Goal: Transaction & Acquisition: Subscribe to service/newsletter

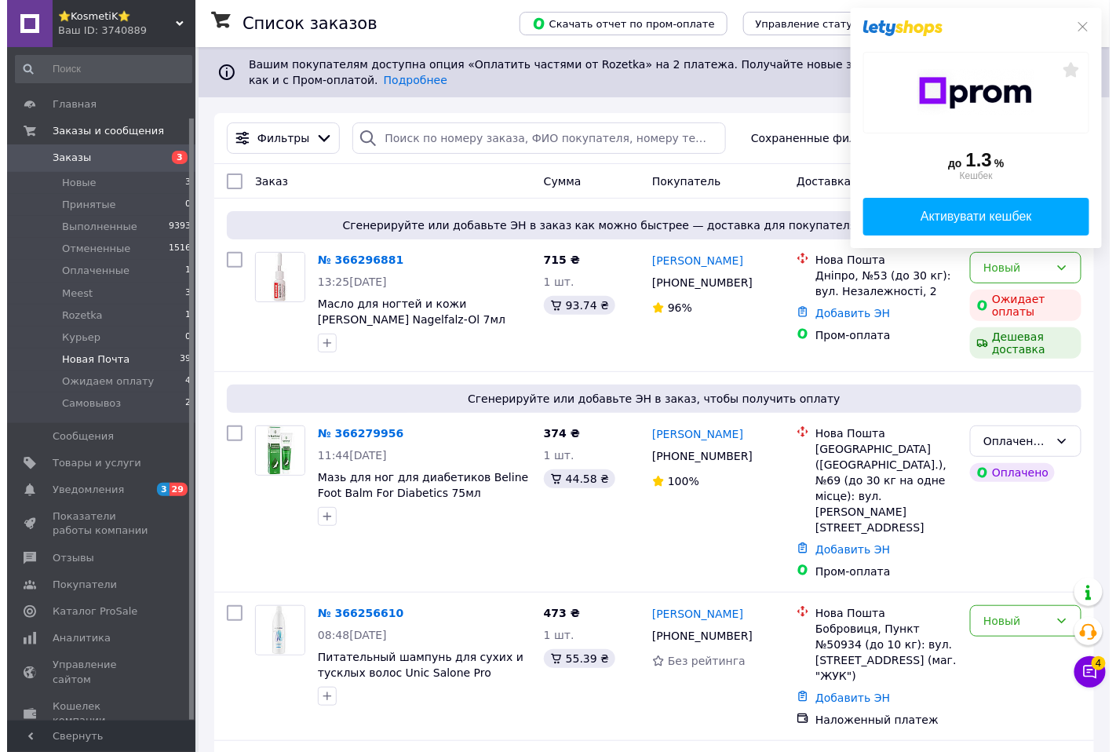
scroll to position [78, 0]
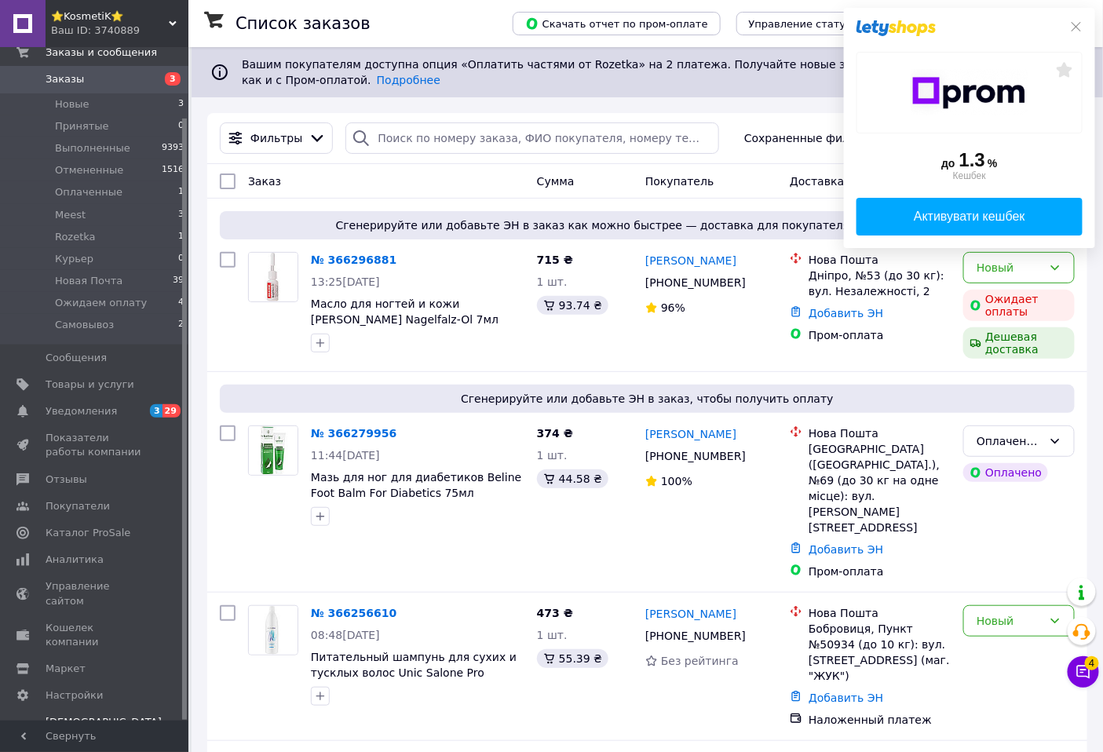
click at [64, 715] on span "Тарифы и счета Prom топ" at bounding box center [104, 736] width 116 height 43
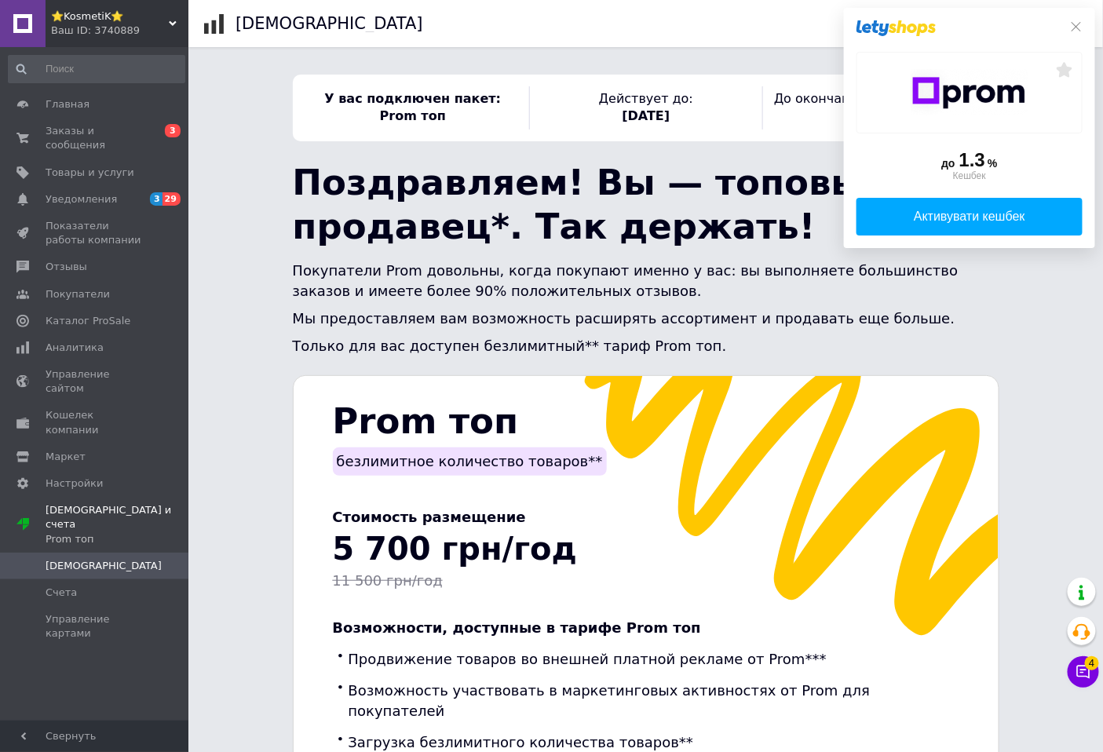
click at [1072, 38] on div "до 1.3 % Кешбек Активувати кешбек" at bounding box center [969, 135] width 226 height 199
click at [1072, 25] on icon at bounding box center [1076, 26] width 13 height 13
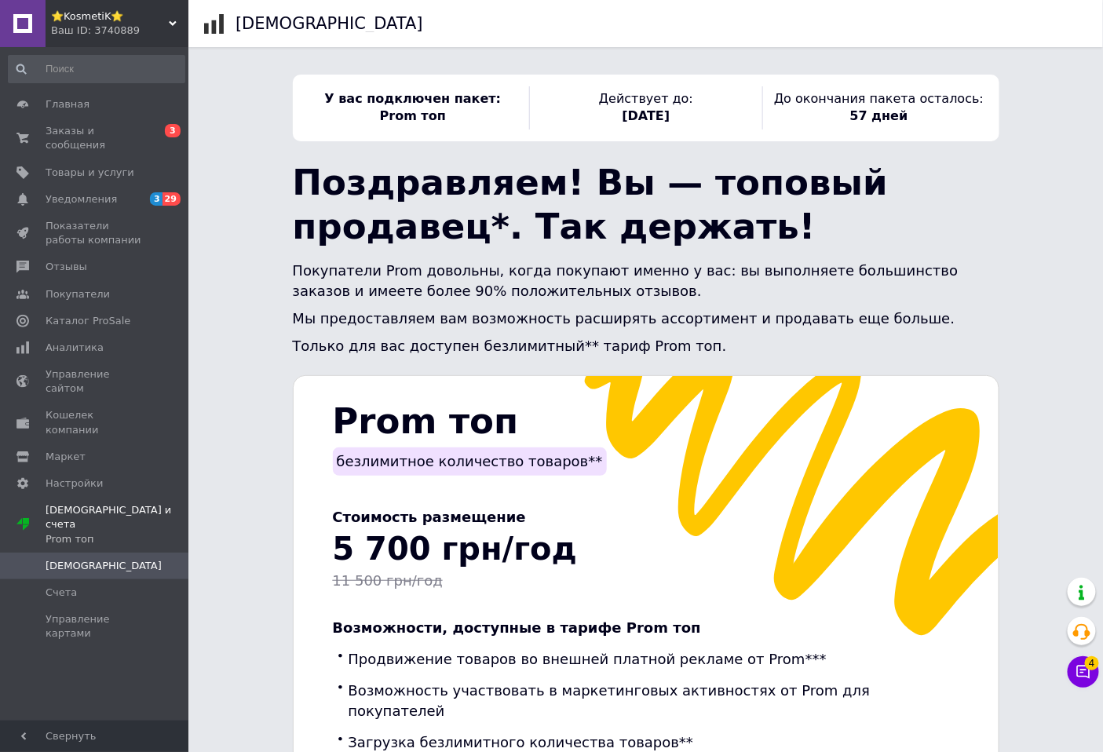
scroll to position [366, 0]
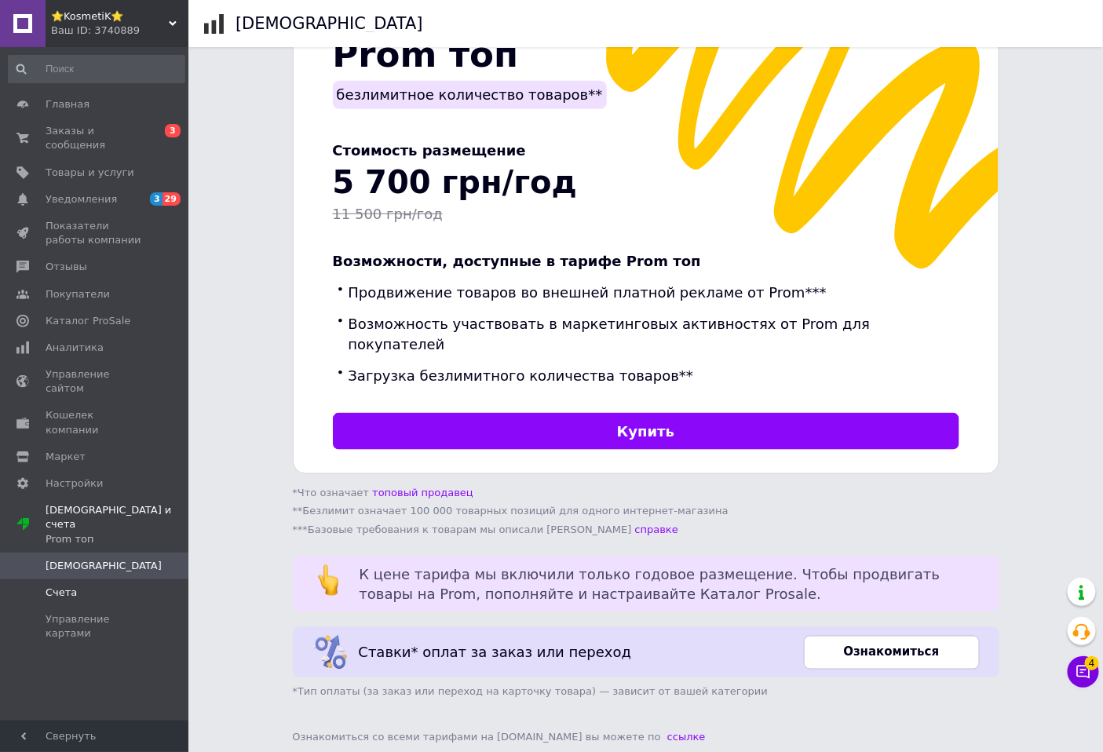
click at [53, 585] on span "Счета" at bounding box center [61, 592] width 31 height 14
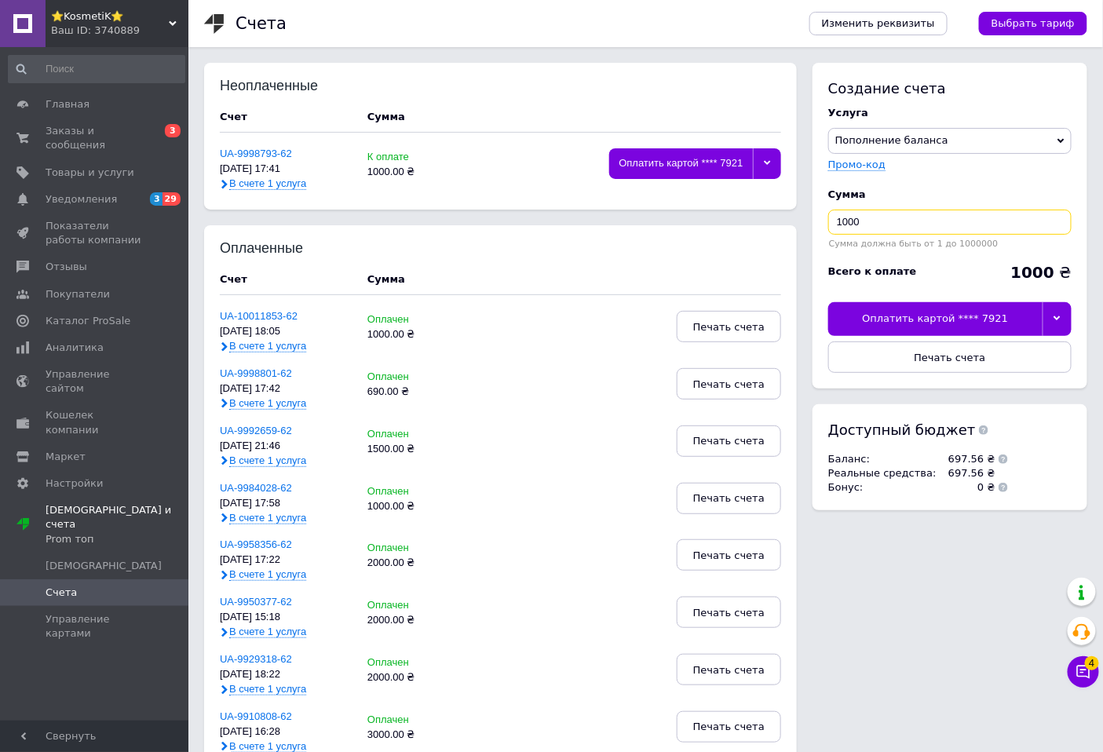
drag, startPoint x: 921, startPoint y: 226, endPoint x: 758, endPoint y: 224, distance: 163.3
type input "400"
click at [960, 356] on span "Печать счета" at bounding box center [948, 358] width 71 height 12
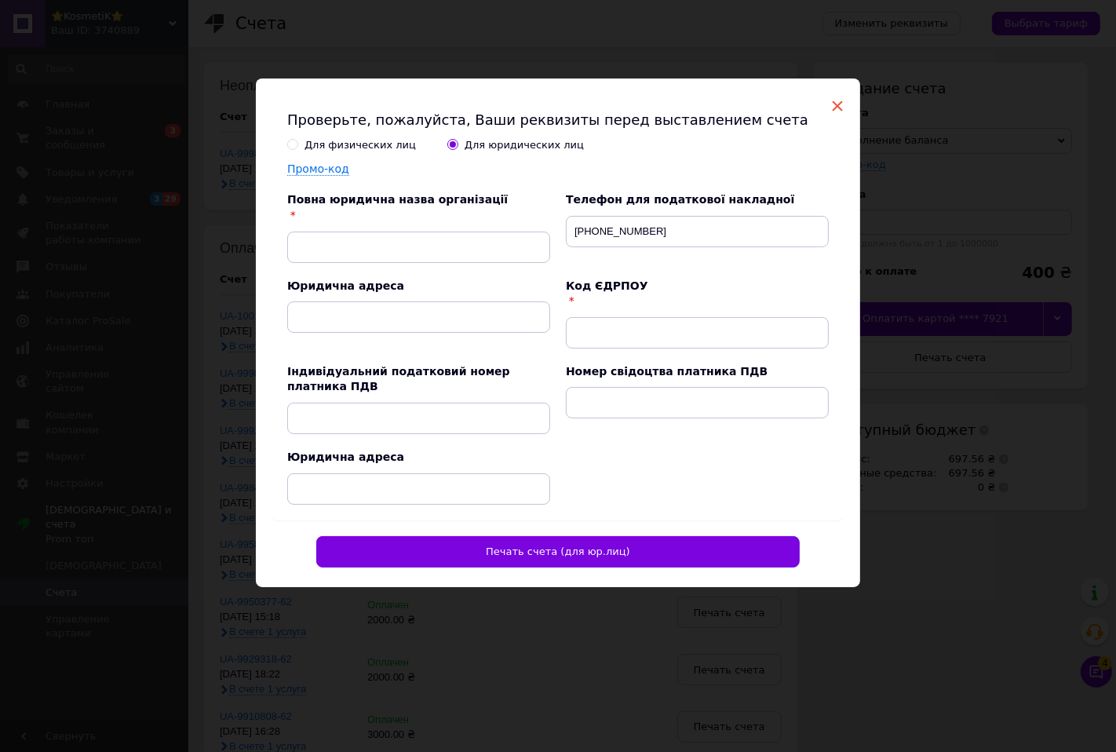
click at [830, 110] on span "×" at bounding box center [837, 106] width 14 height 27
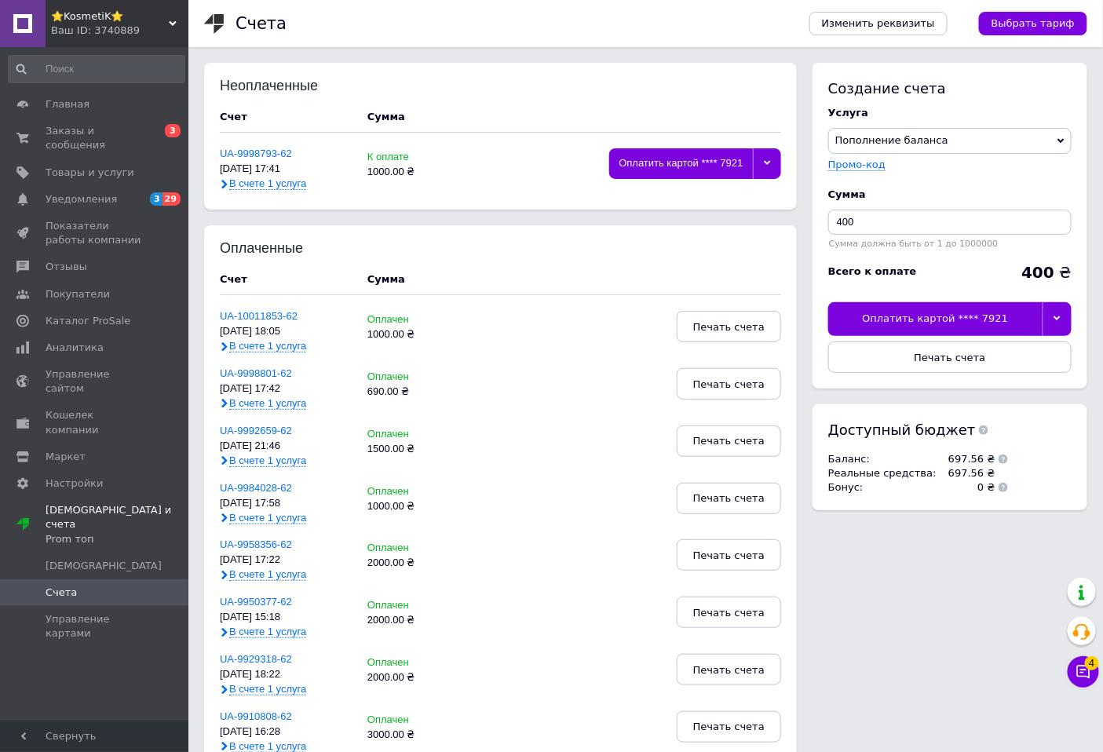
click at [1053, 312] on div at bounding box center [1056, 318] width 29 height 33
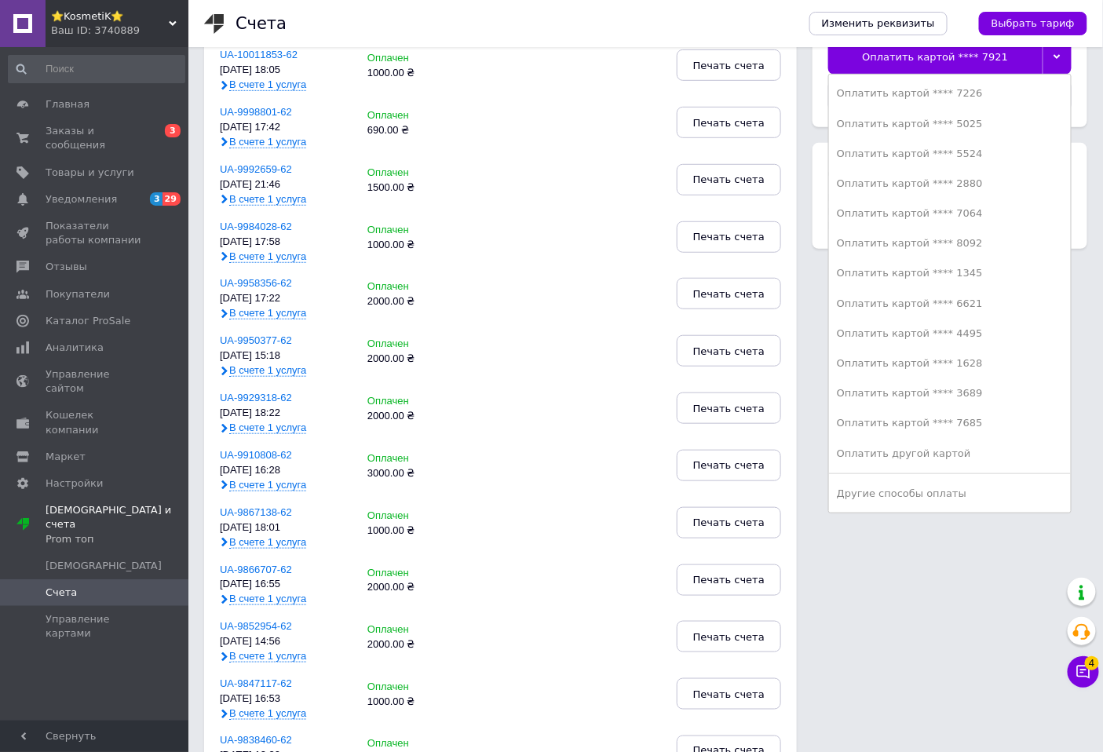
scroll to position [436, 0]
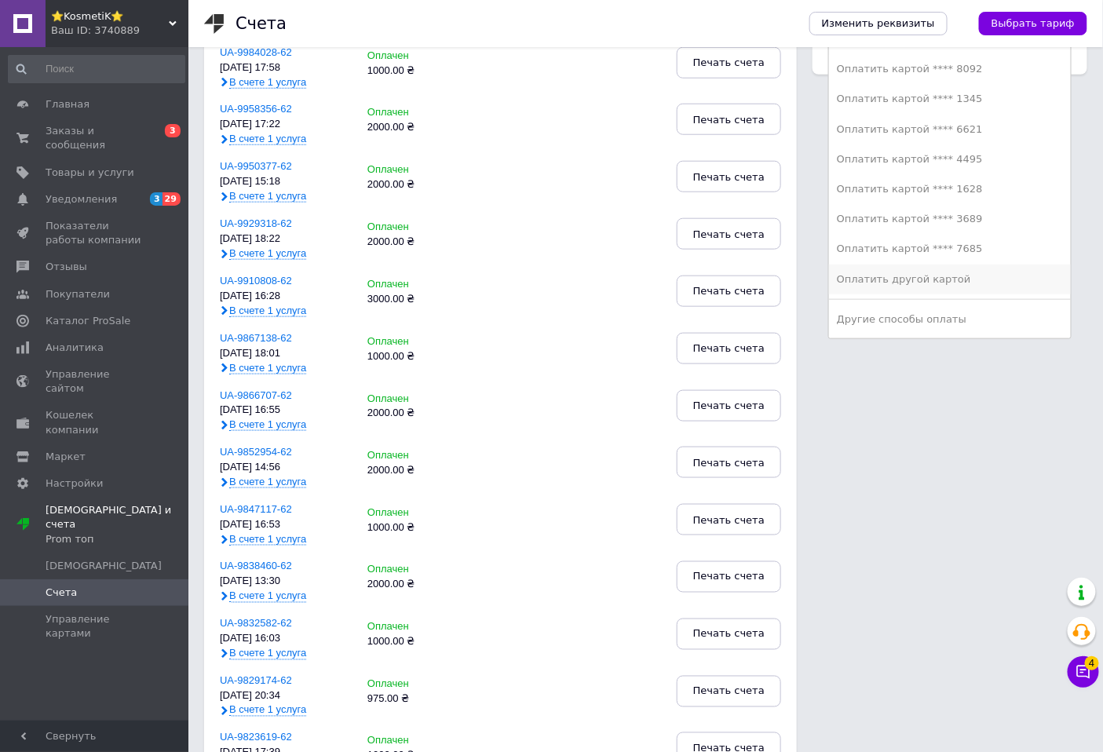
click at [866, 276] on div "Оплатить другой картой" at bounding box center [950, 279] width 226 height 14
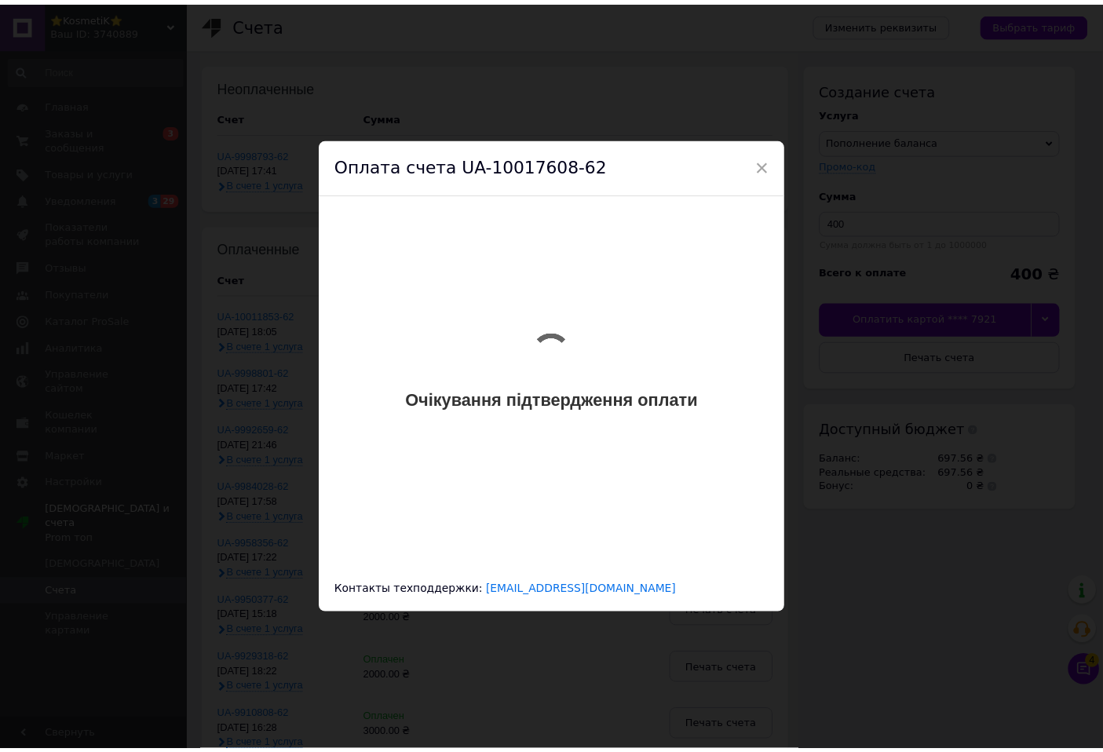
scroll to position [0, 0]
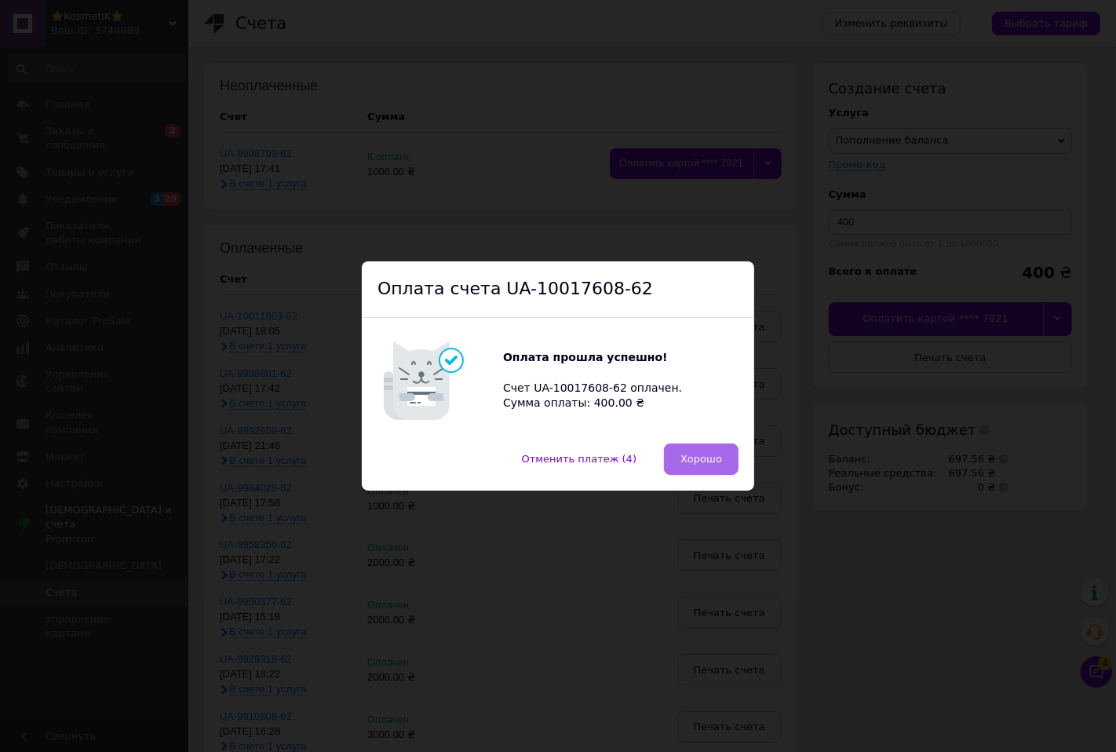
click at [709, 450] on button "Хорошо" at bounding box center [701, 458] width 75 height 31
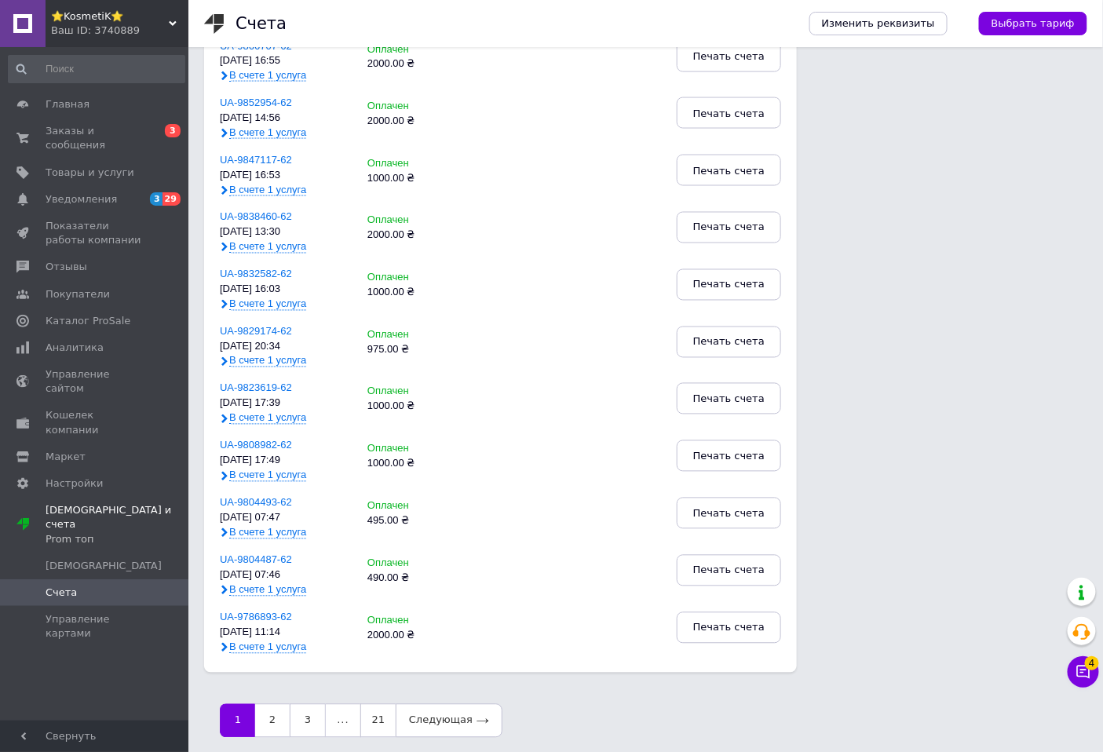
scroll to position [802, 0]
